Goal: Information Seeking & Learning: Learn about a topic

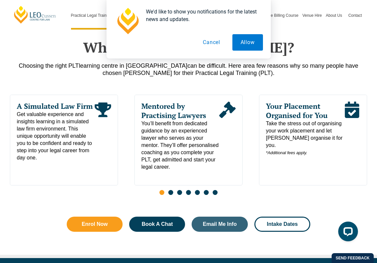
click at [214, 41] on button "Cancel" at bounding box center [211, 42] width 34 height 16
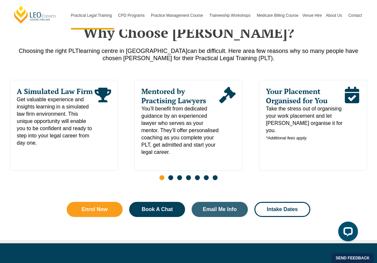
scroll to position [321, 0]
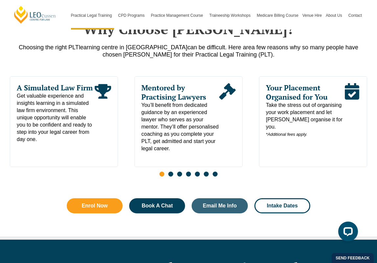
click at [172, 175] on span "Go to slide 2" at bounding box center [170, 173] width 5 height 5
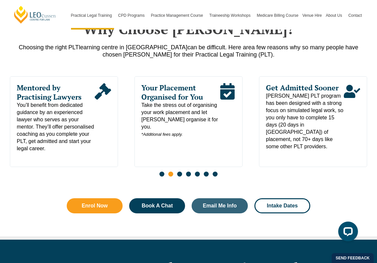
click at [179, 174] on span "Go to slide 3" at bounding box center [179, 173] width 5 height 5
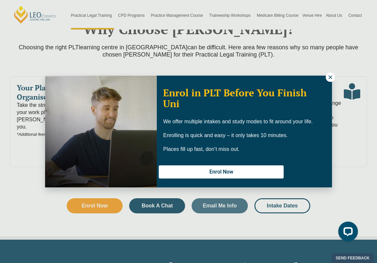
click at [327, 75] on icon at bounding box center [330, 77] width 6 height 6
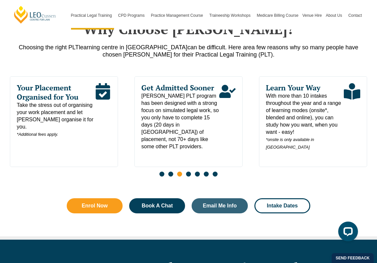
click at [187, 175] on span "Go to slide 4" at bounding box center [188, 173] width 5 height 5
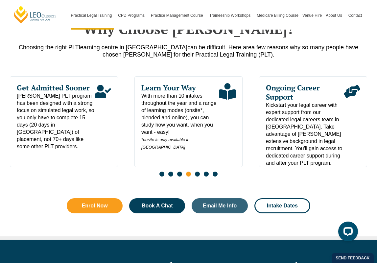
click at [196, 173] on span "Go to slide 5" at bounding box center [197, 173] width 5 height 5
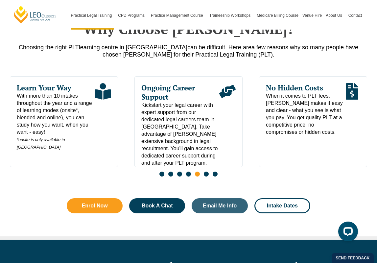
click at [206, 173] on span "Go to slide 6" at bounding box center [206, 173] width 5 height 5
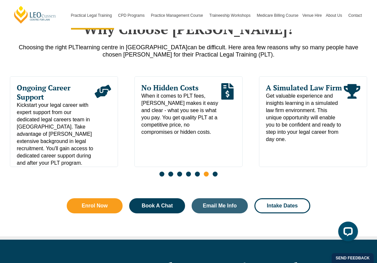
click at [215, 173] on span "Go to slide 7" at bounding box center [214, 173] width 5 height 5
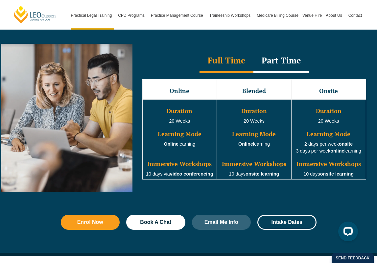
scroll to position [595, 0]
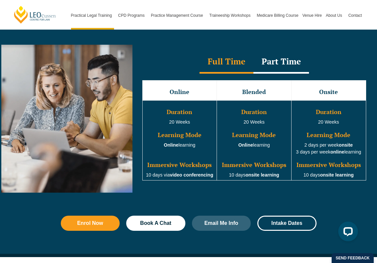
click at [278, 63] on div "Part Time" at bounding box center [280, 62] width 55 height 23
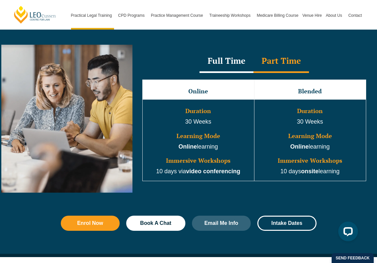
click at [232, 62] on div "Full Time" at bounding box center [226, 61] width 54 height 23
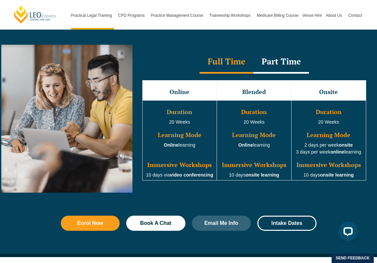
click at [273, 62] on div "Part Time" at bounding box center [280, 62] width 55 height 23
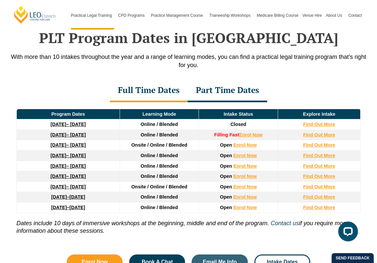
scroll to position [898, 0]
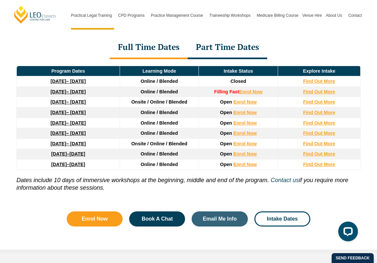
click at [231, 46] on div "Part Time Dates" at bounding box center [226, 47] width 79 height 23
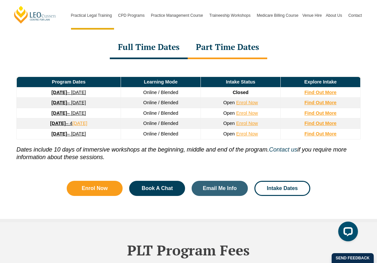
click at [161, 44] on div "Full Time Dates" at bounding box center [149, 47] width 78 height 23
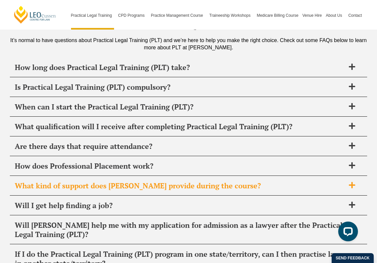
scroll to position [3182, 0]
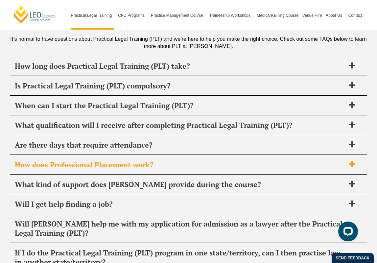
click at [220, 160] on h2 "How does Professional Placement work?" at bounding box center [180, 164] width 330 height 9
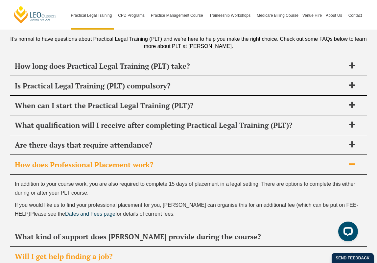
click at [187, 251] on h2 "Will I get help finding a job?" at bounding box center [180, 255] width 330 height 9
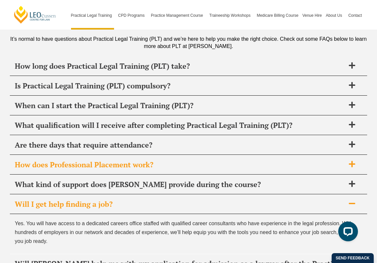
click at [205, 160] on h2 "How does Professional Placement work?" at bounding box center [180, 164] width 330 height 9
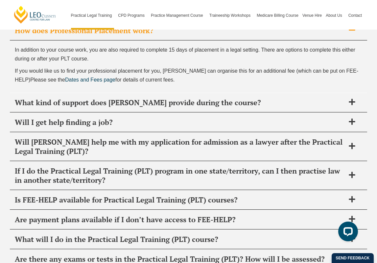
scroll to position [3317, 0]
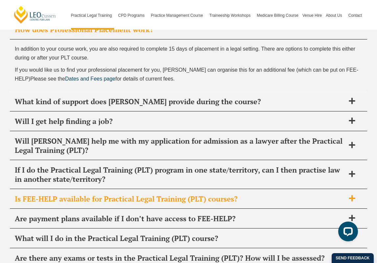
click at [189, 194] on h2 "Is FEE-HELP available for Practical Legal Training (PLT) courses?" at bounding box center [180, 198] width 330 height 9
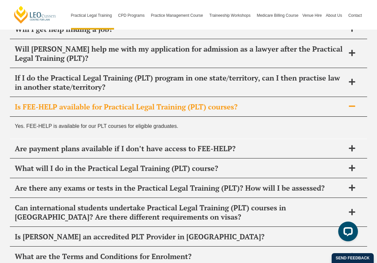
scroll to position [3359, 0]
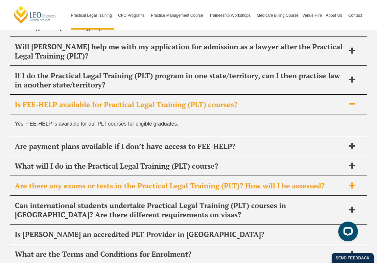
click at [251, 181] on h2 "Are there any exams or tests in the Practical Legal Training (PLT)? How will I …" at bounding box center [180, 185] width 330 height 9
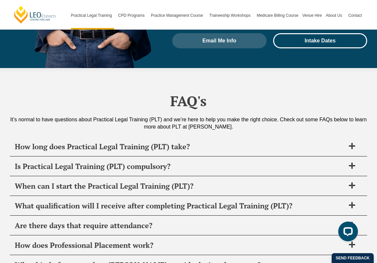
scroll to position [3101, 0]
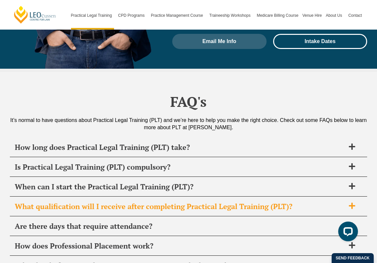
click at [235, 202] on h2 "What qualification will I receive after completing Practical Legal Training (PL…" at bounding box center [180, 206] width 330 height 9
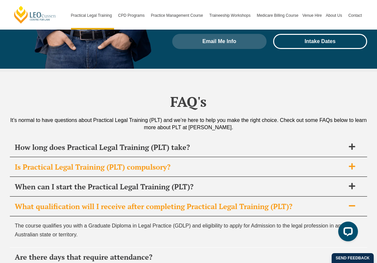
click at [221, 162] on h2 "Is Practical Legal Training (PLT) compulsory?" at bounding box center [180, 166] width 330 height 9
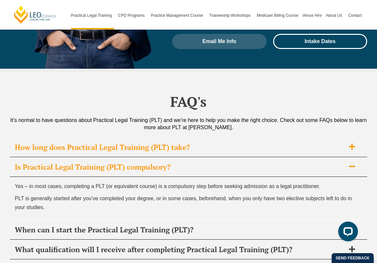
click at [229, 142] on h2 "How long does Practical Legal Training (PLT) take?" at bounding box center [180, 146] width 330 height 9
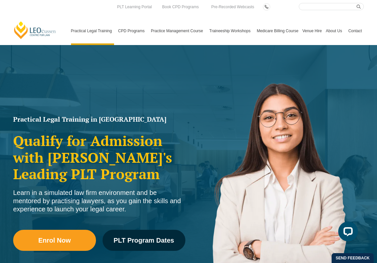
scroll to position [0, 0]
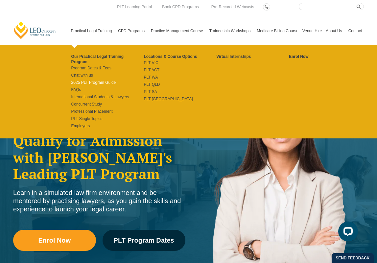
click at [75, 80] on link "2025 PLT Program Guide" at bounding box center [107, 82] width 73 height 5
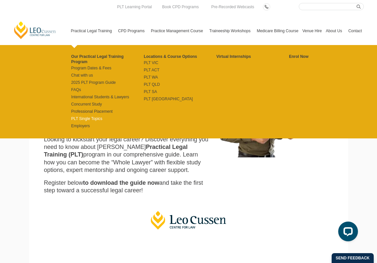
click at [76, 116] on link "PLT Single Topics" at bounding box center [107, 118] width 73 height 5
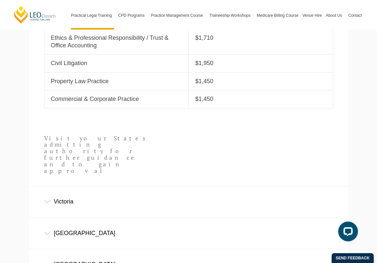
scroll to position [343, 0]
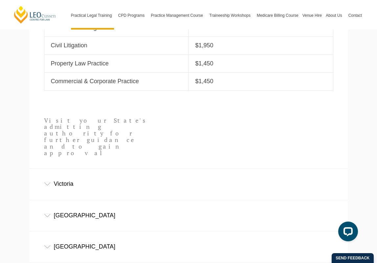
click at [58, 168] on div "Victoria" at bounding box center [188, 183] width 318 height 31
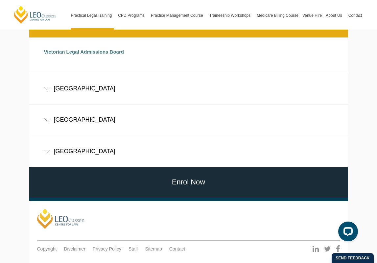
scroll to position [505, 0]
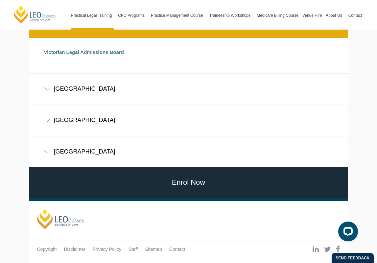
click at [140, 105] on div "Western Australia" at bounding box center [188, 120] width 318 height 31
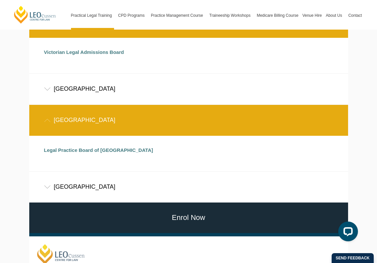
click at [132, 74] on div "New South Wales" at bounding box center [188, 89] width 318 height 31
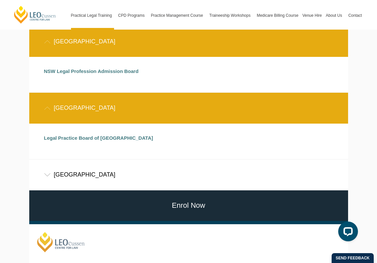
scroll to position [558, 0]
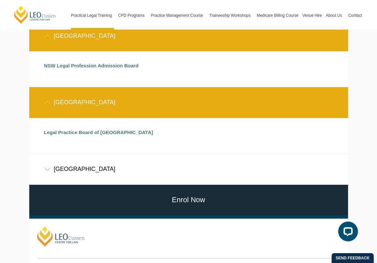
click at [105, 154] on div "Queensland" at bounding box center [188, 169] width 318 height 31
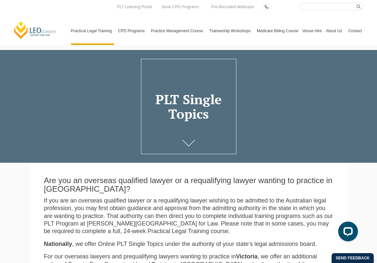
scroll to position [0, 0]
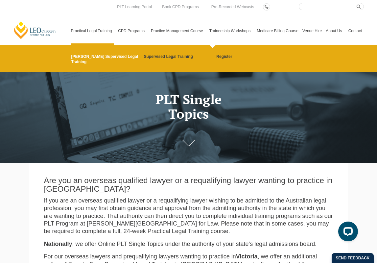
click at [76, 55] on link "[PERSON_NAME] Supervised Legal Training" at bounding box center [105, 59] width 68 height 11
